Goal: Information Seeking & Learning: Find contact information

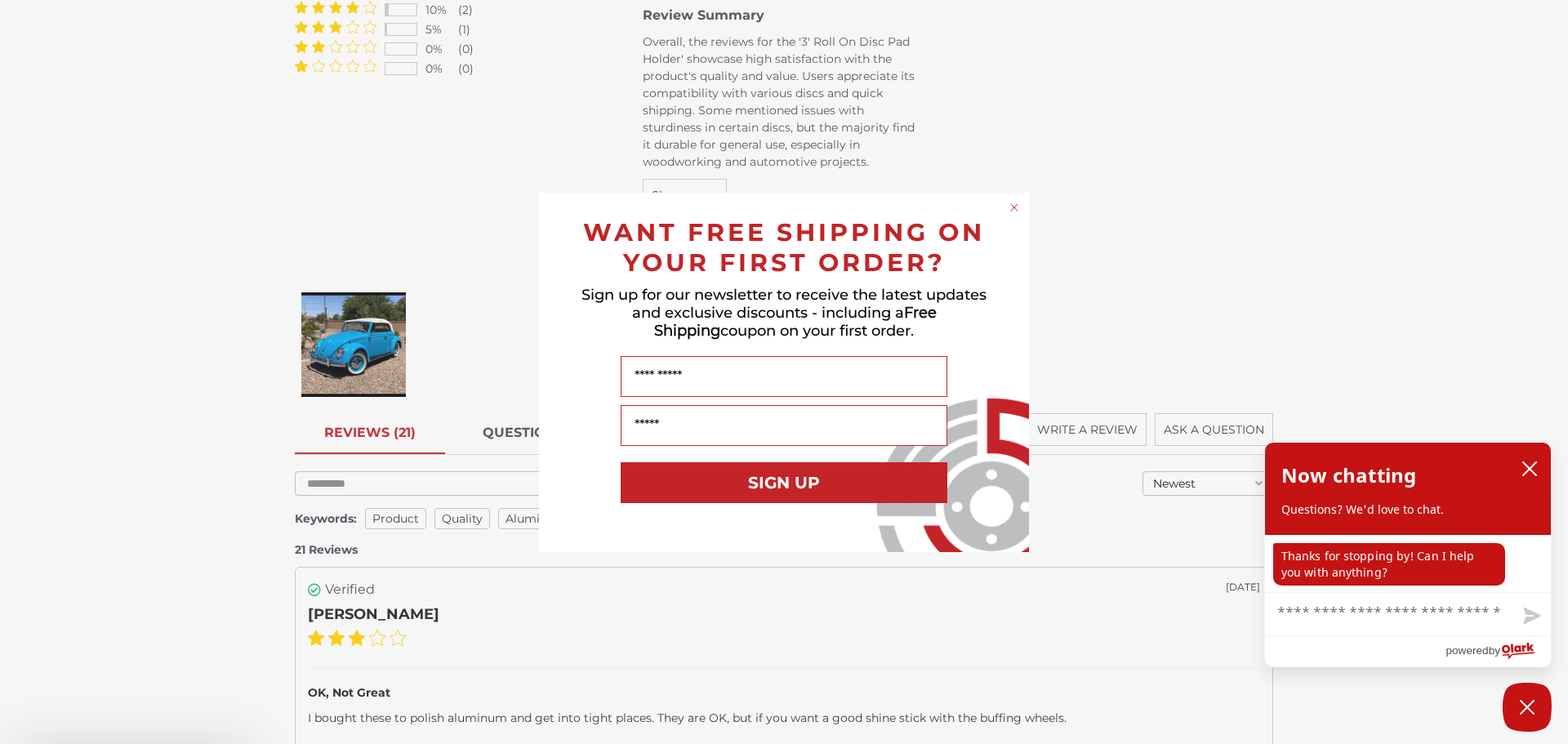
scroll to position [1716, 0]
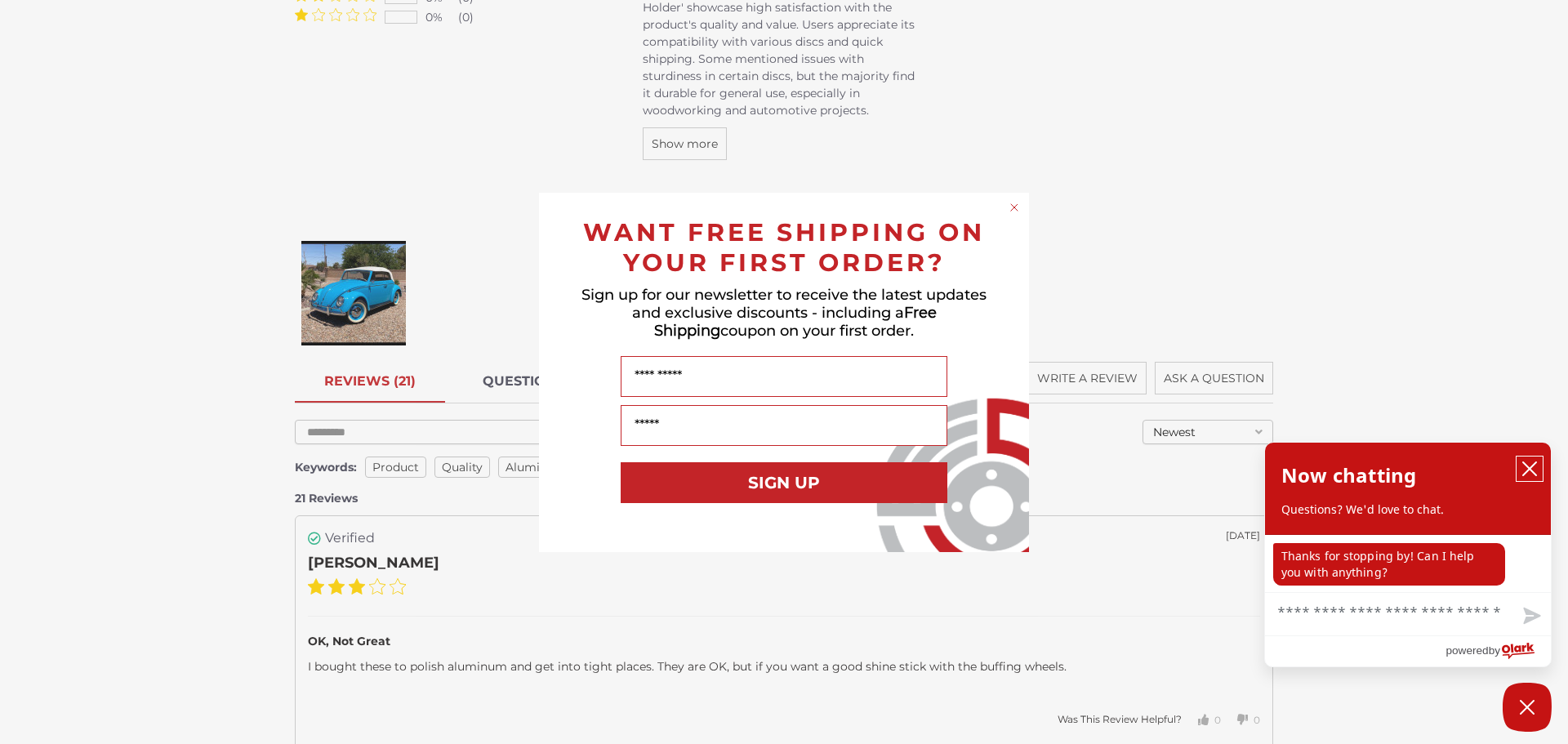
click at [1526, 470] on icon "close chatbox" at bounding box center [1530, 469] width 16 height 16
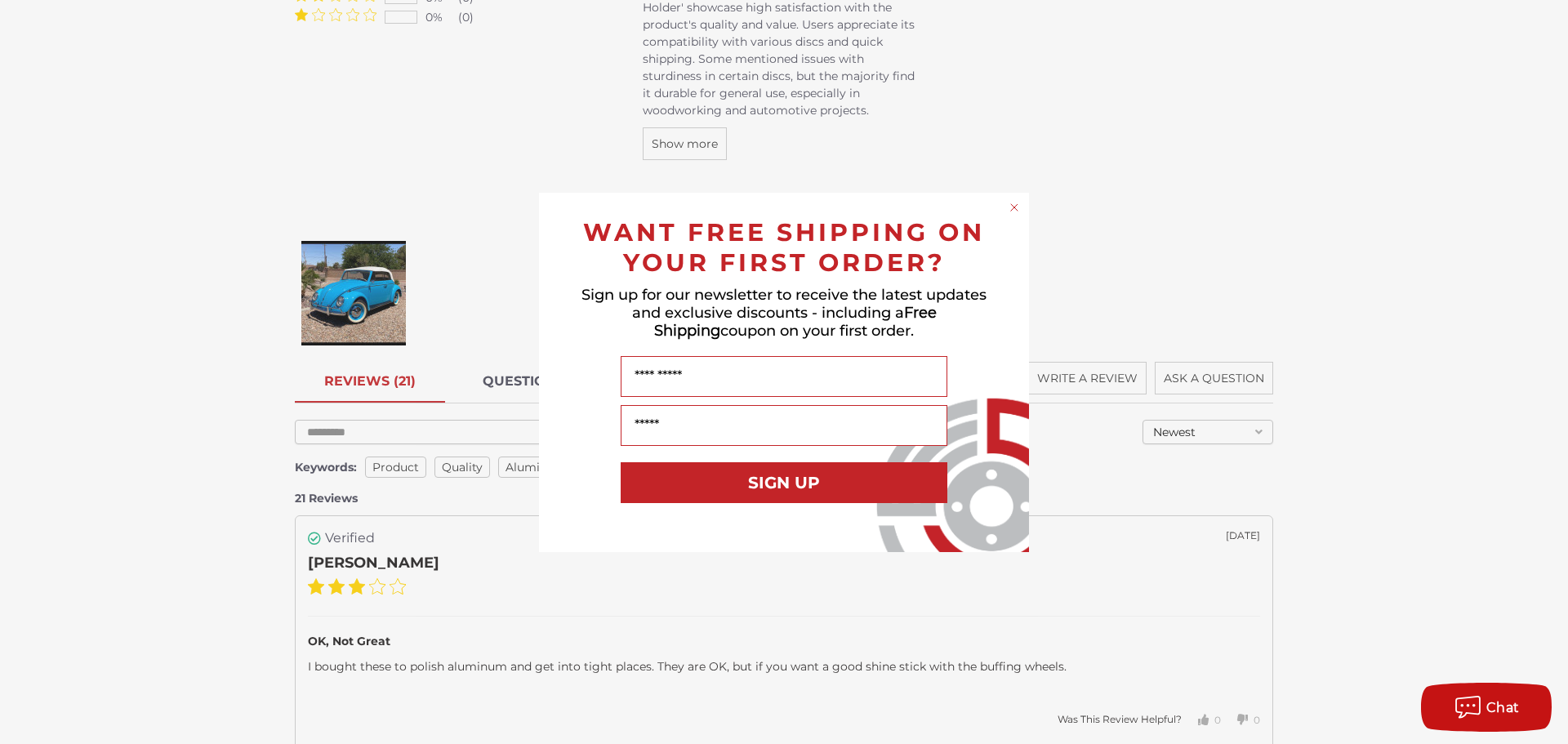
click at [1008, 207] on circle "Close dialog" at bounding box center [1015, 207] width 15 height 15
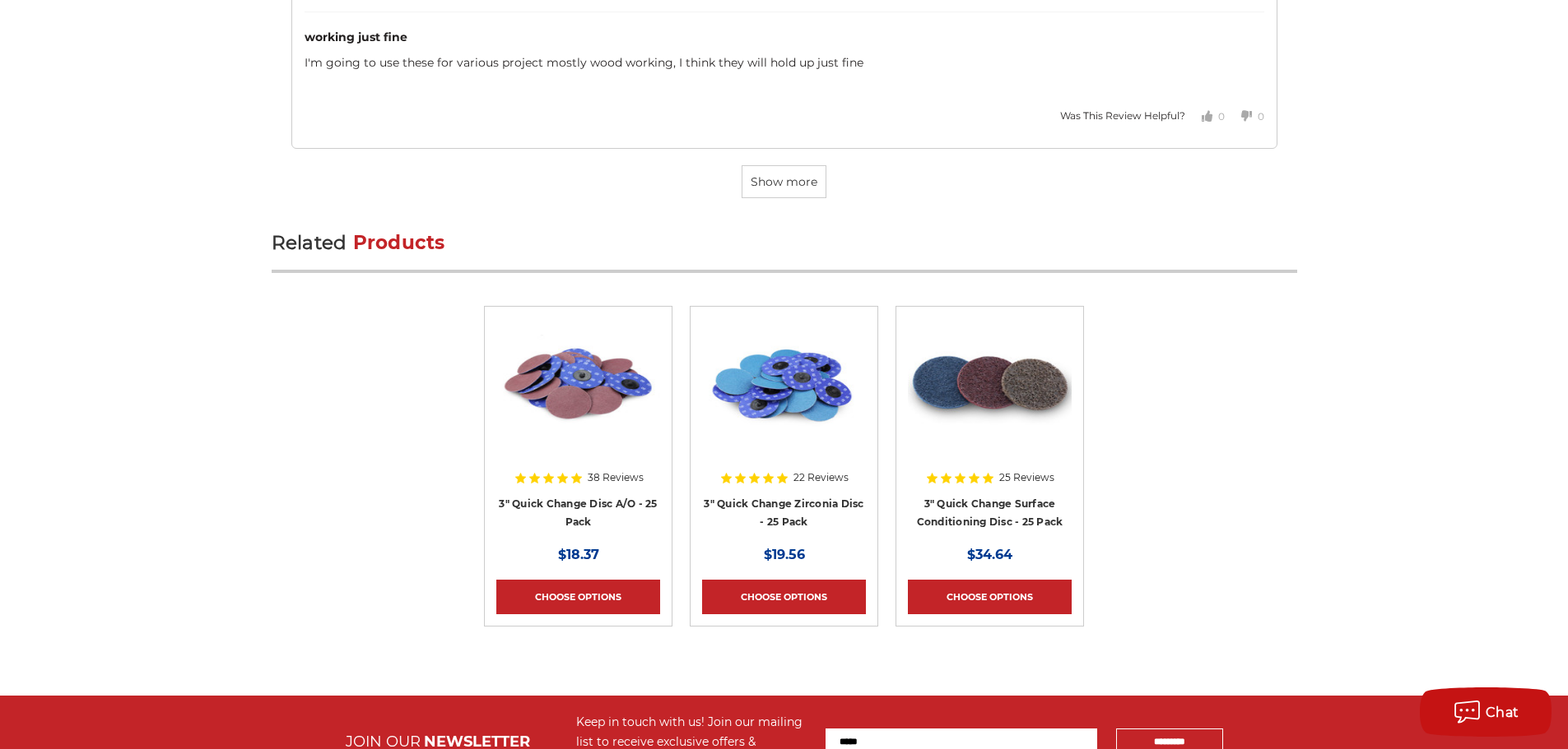
scroll to position [4905, 0]
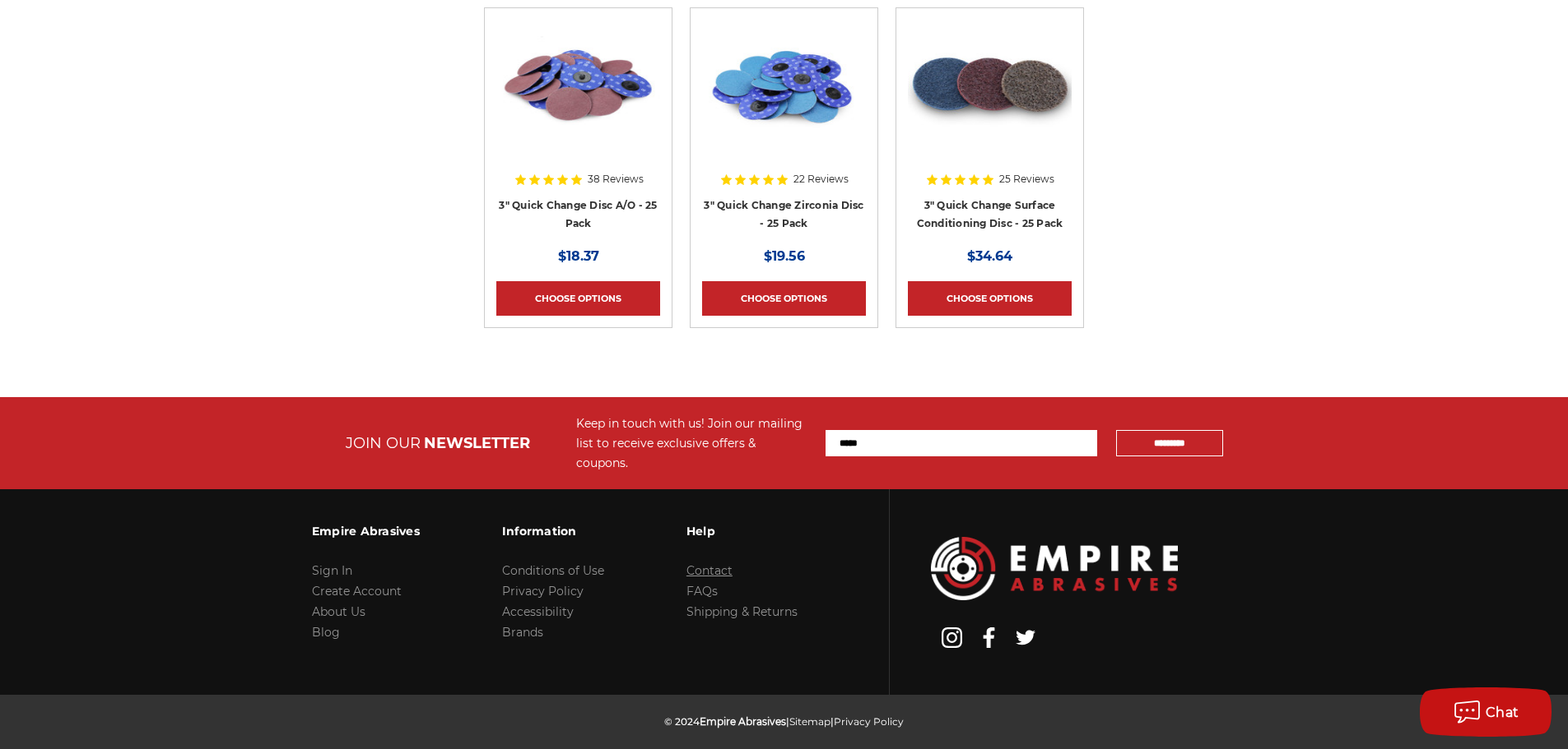
click at [724, 564] on link "Contact" at bounding box center [709, 571] width 46 height 14
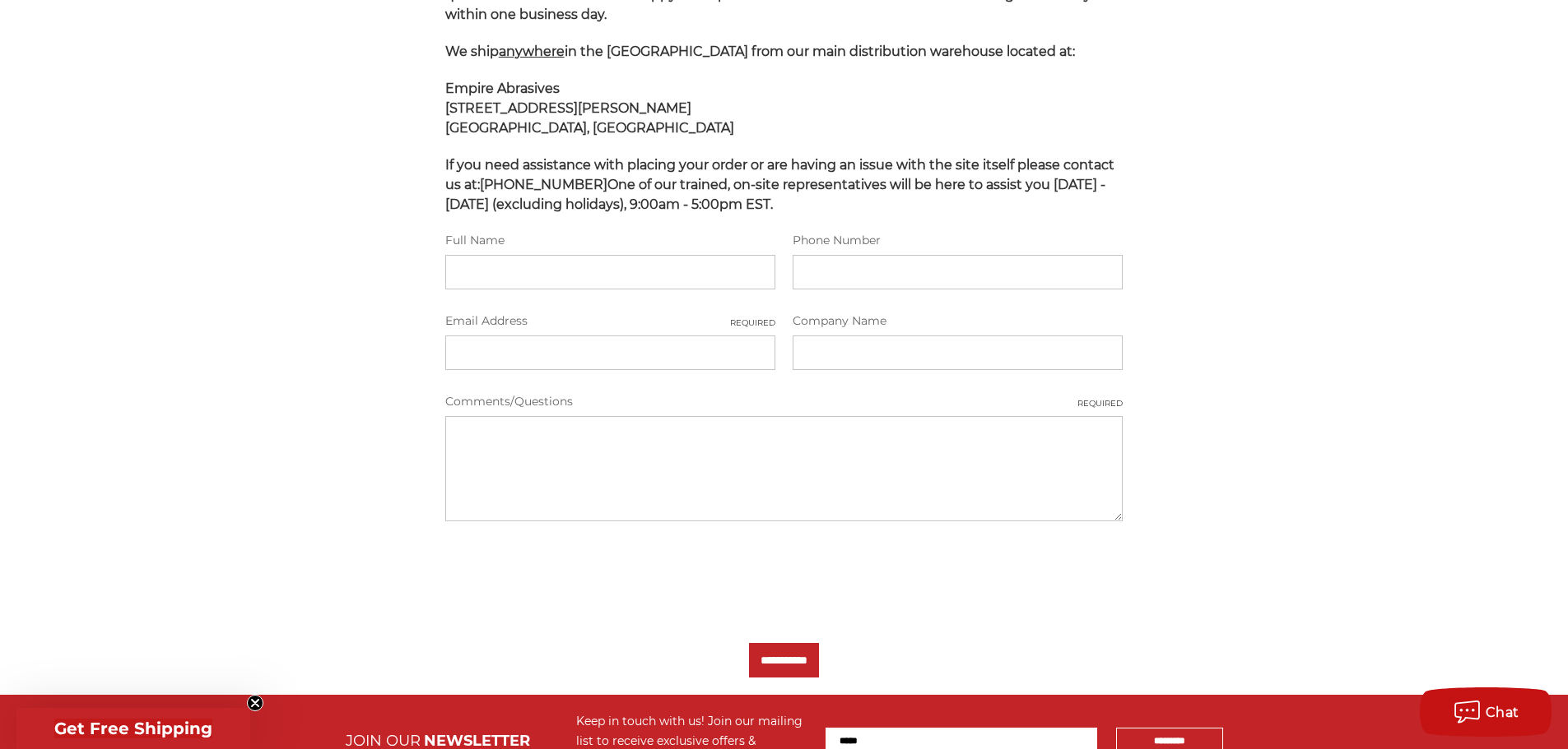
scroll to position [82, 0]
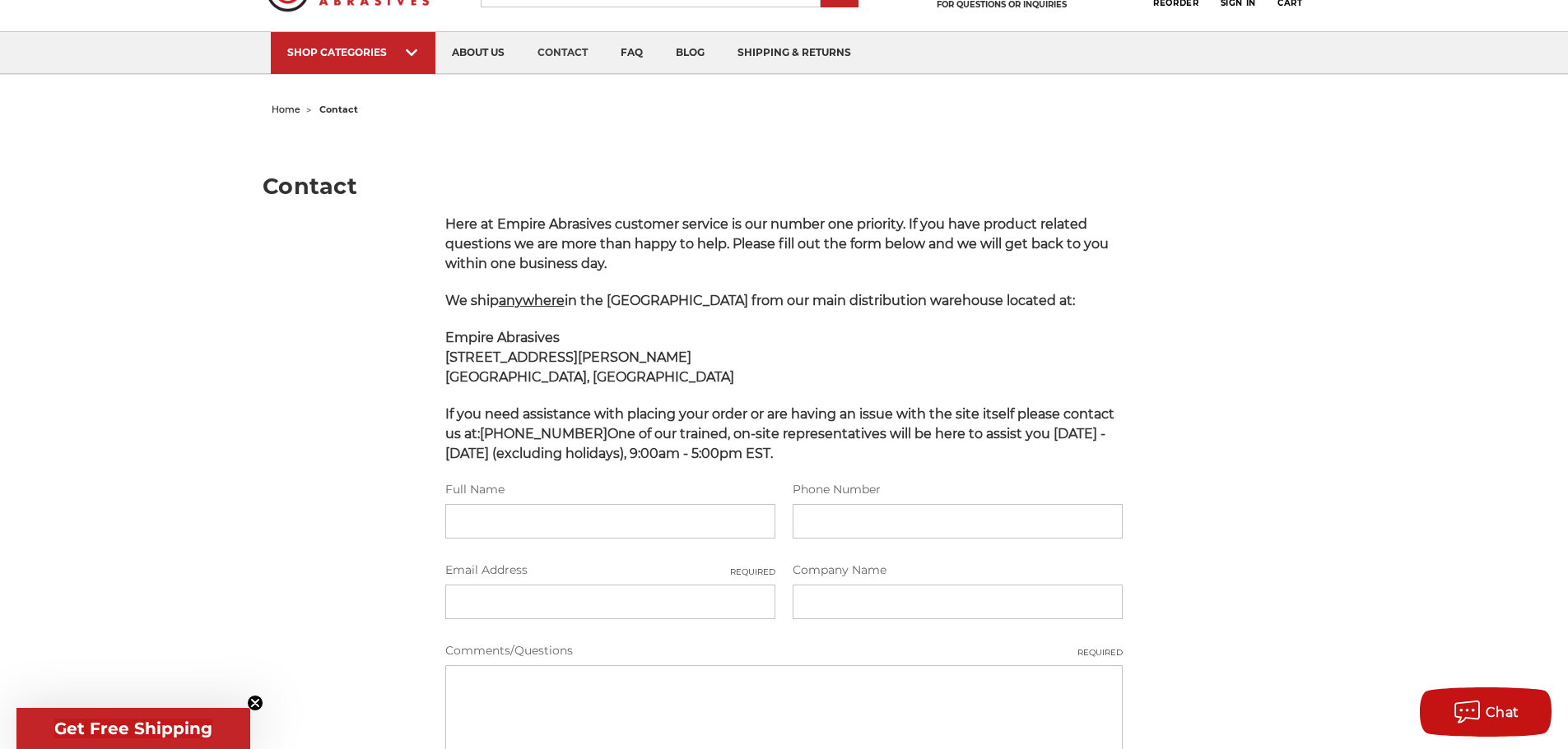
click at [177, 326] on div "home contact Contact Here at Empire Abrasives customer service is our number on…" at bounding box center [784, 521] width 1568 height 846
click at [285, 418] on main "Contact Here at Empire Abrasives customer service is our number one priority. I…" at bounding box center [784, 533] width 1043 height 823
drag, startPoint x: 576, startPoint y: 435, endPoint x: 491, endPoint y: 434, distance: 85.0
click at [491, 434] on span "If you need assistance with placing your order or are having an issue with the …" at bounding box center [779, 433] width 669 height 55
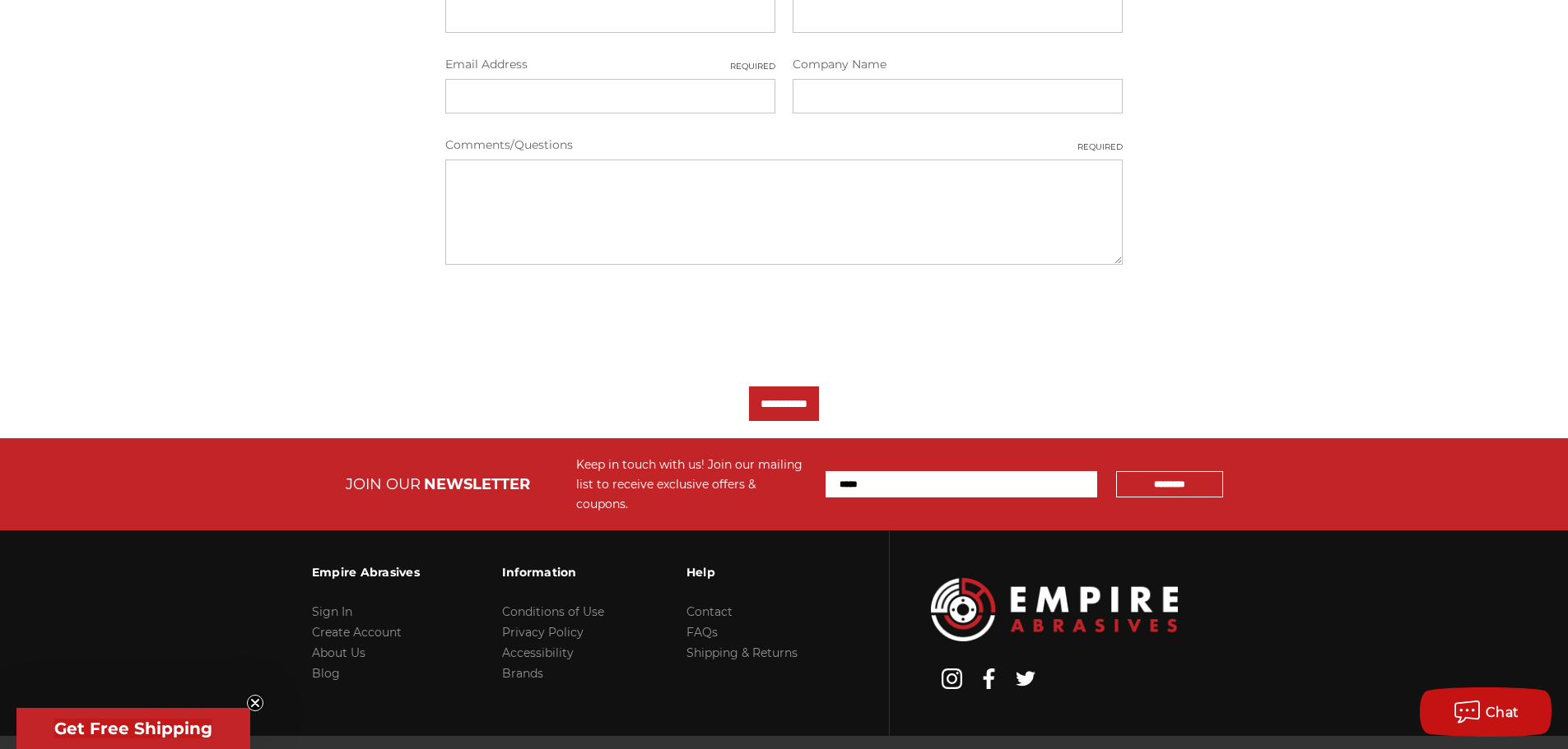
scroll to position [646, 0]
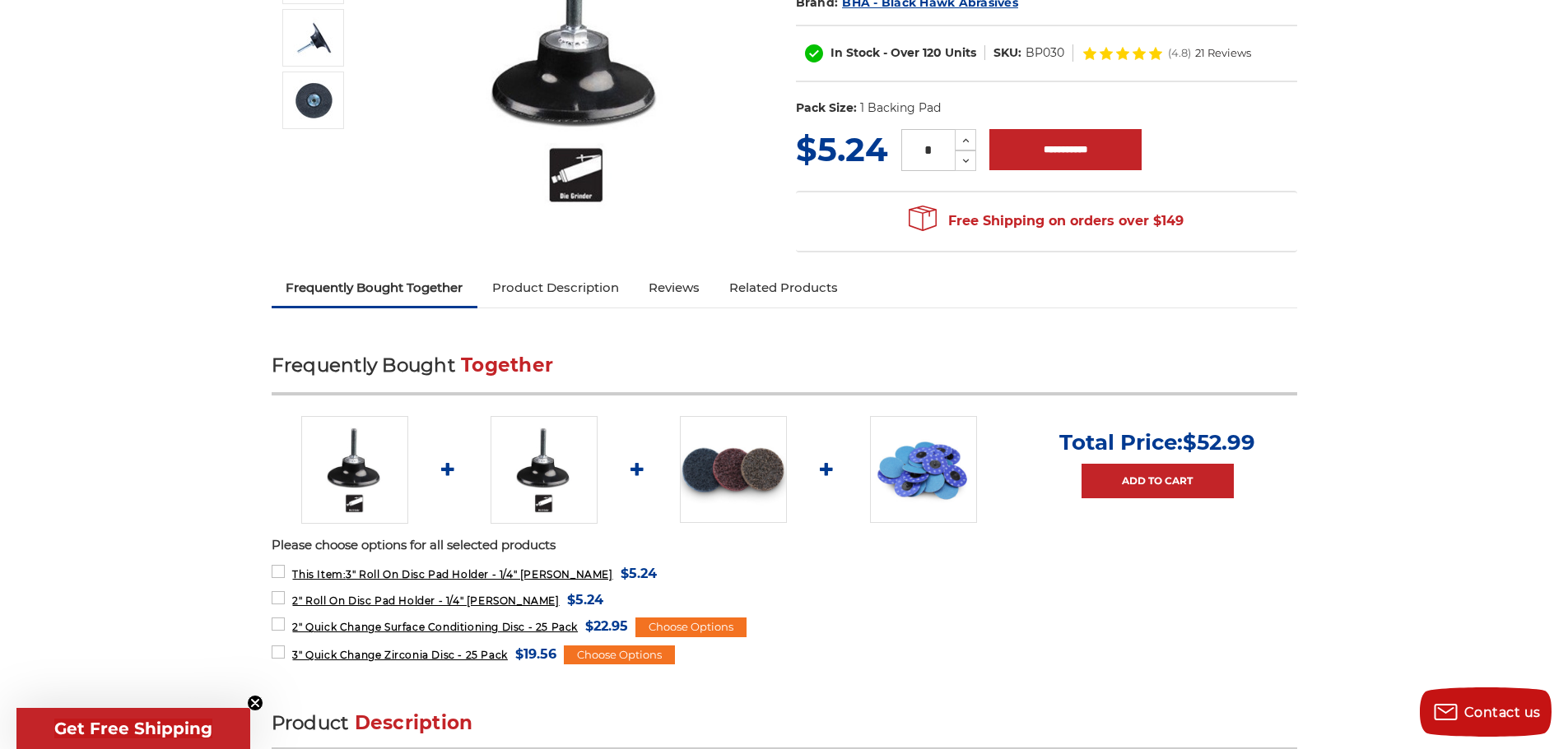
scroll to position [329, 0]
